Goal: Navigation & Orientation: Understand site structure

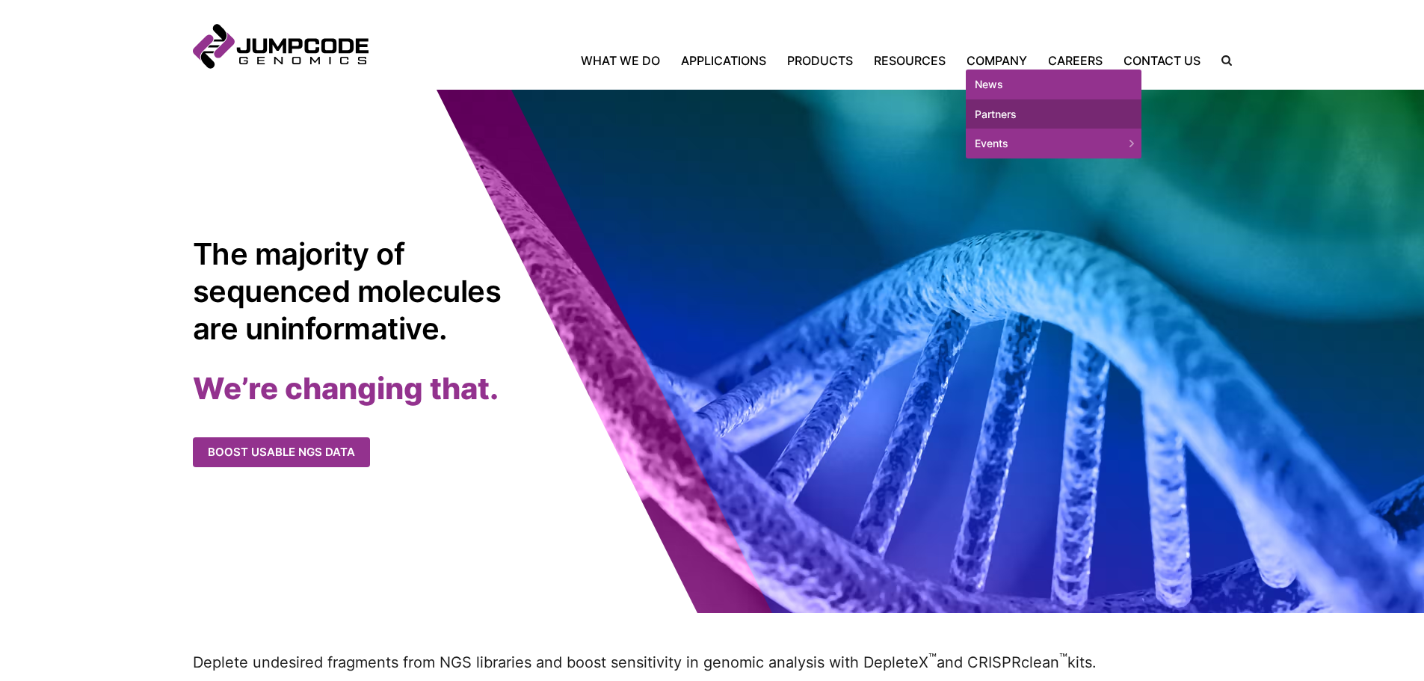
click at [1011, 117] on link "Partners" at bounding box center [1054, 114] width 176 height 30
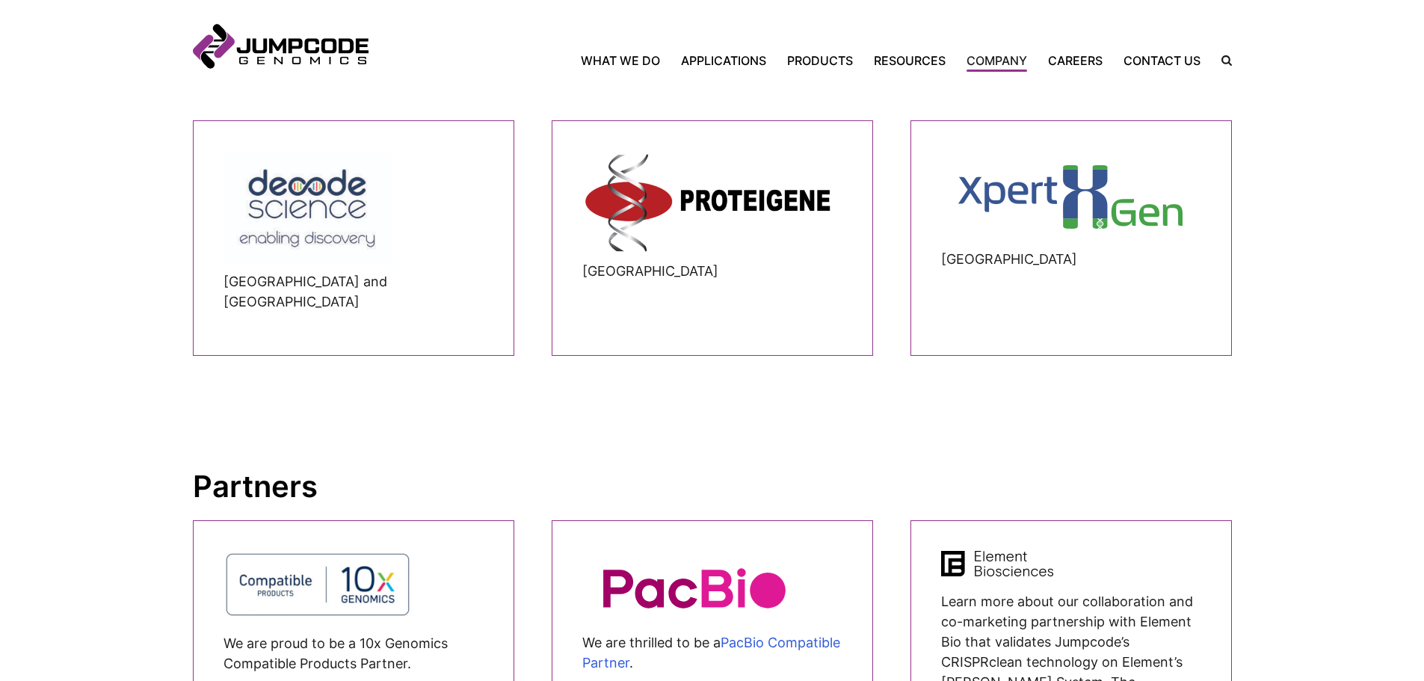
scroll to position [1196, 0]
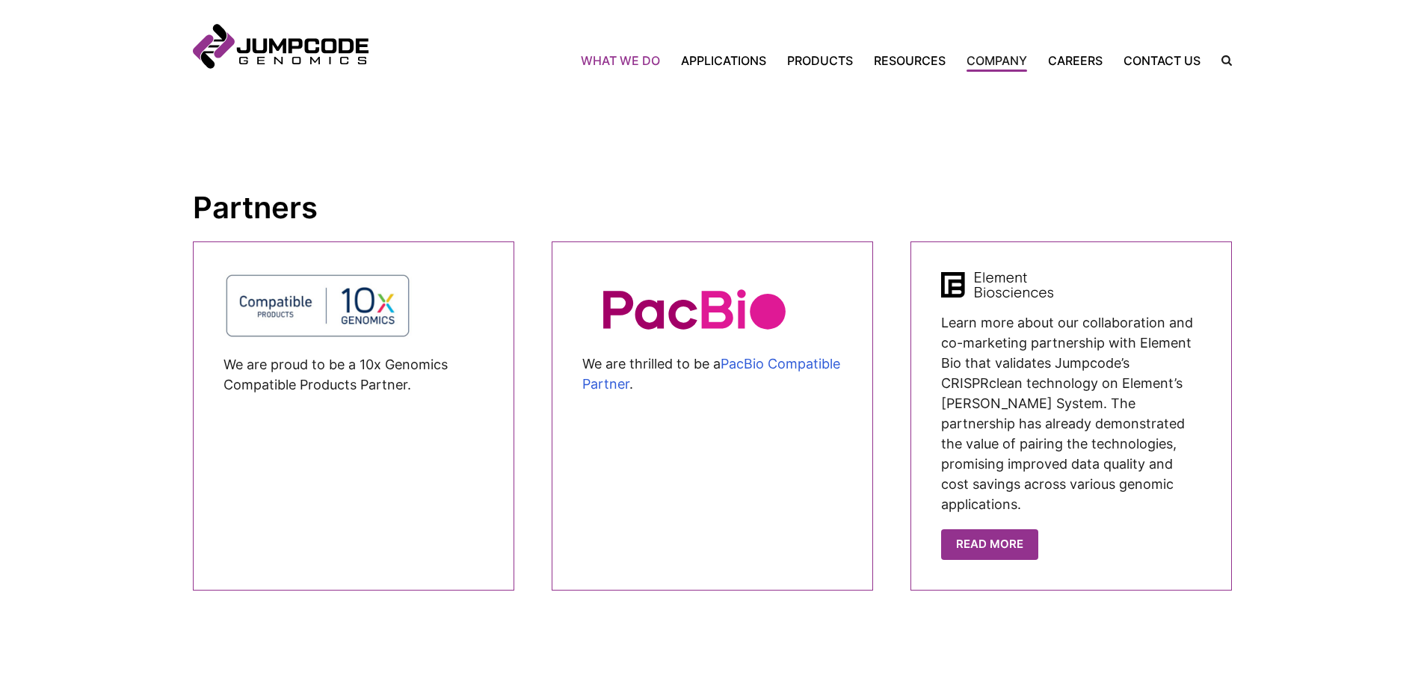
click at [637, 54] on link "What We Do" at bounding box center [626, 61] width 90 height 18
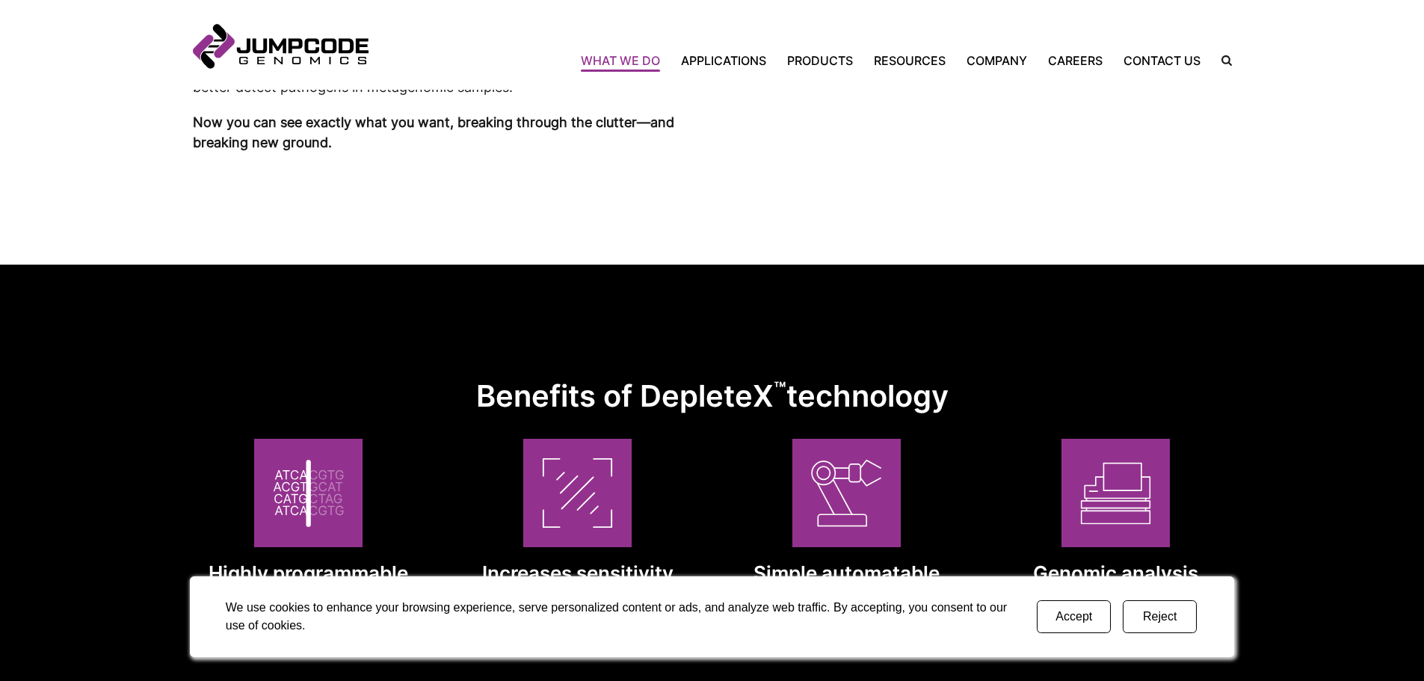
scroll to position [748, 0]
